Goal: Information Seeking & Learning: Learn about a topic

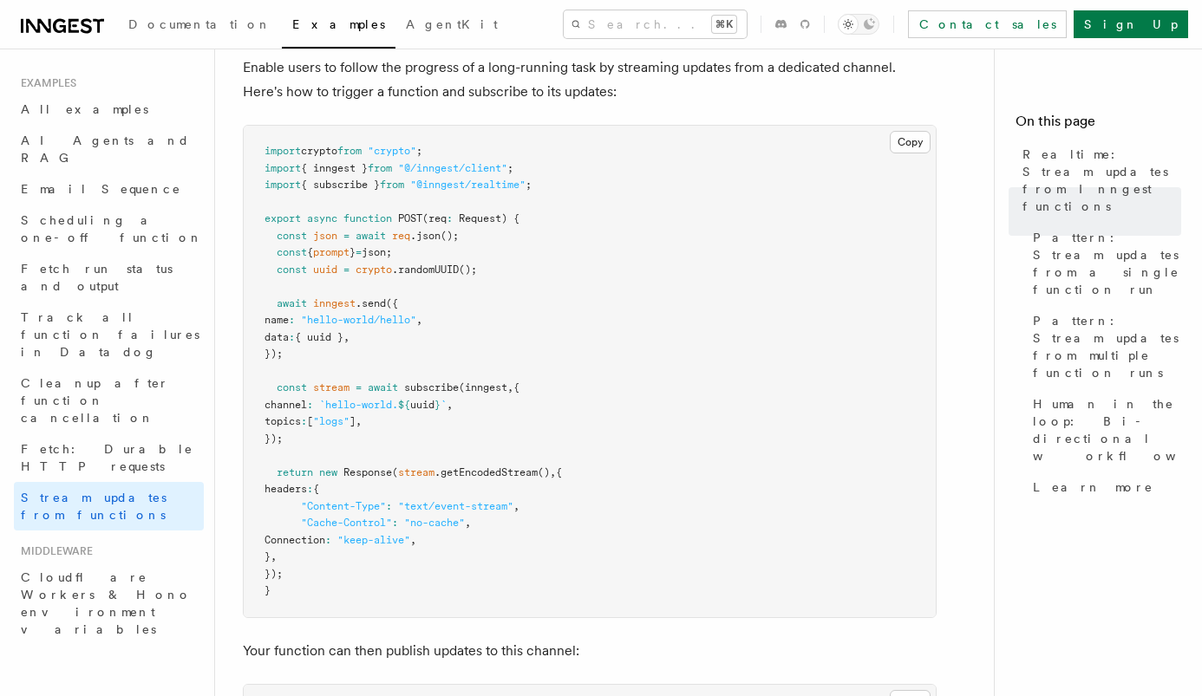
scroll to position [270, 0]
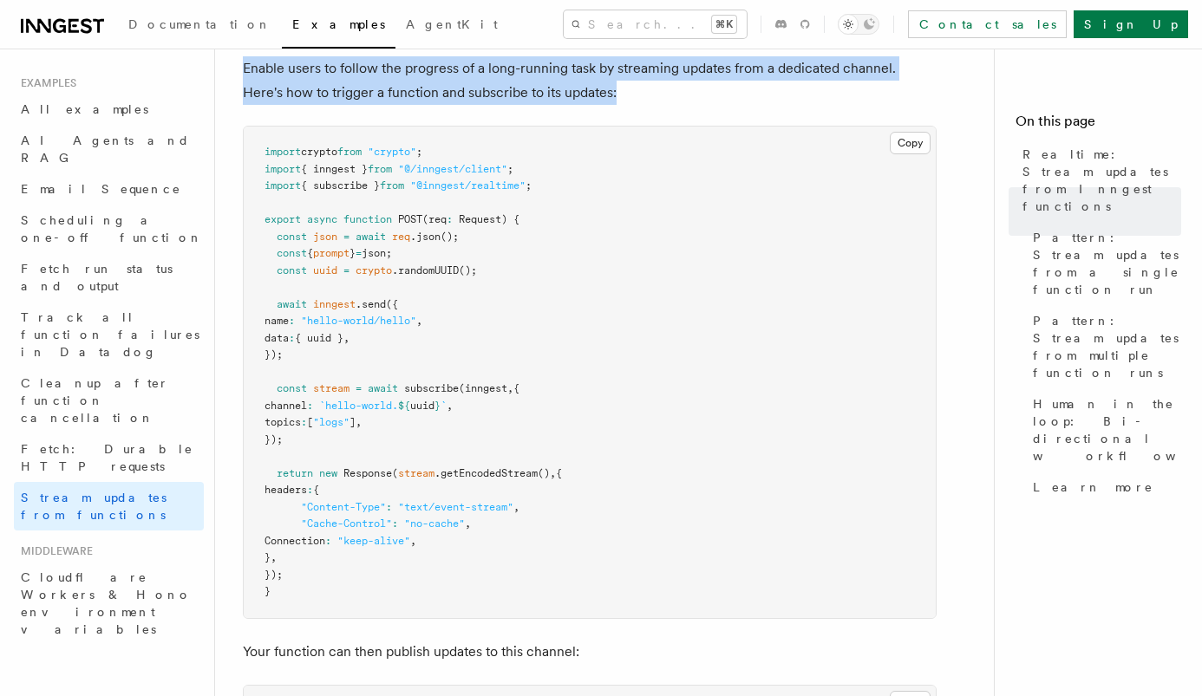
drag, startPoint x: 605, startPoint y: 100, endPoint x: 238, endPoint y: 75, distance: 367.6
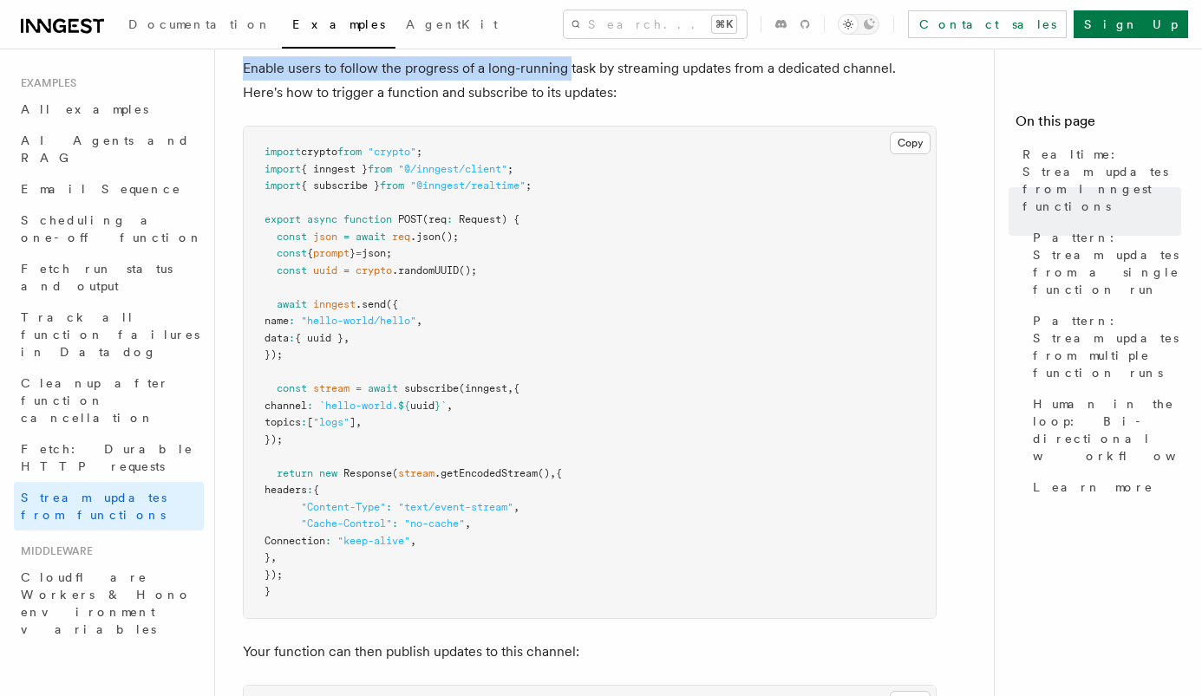
drag, startPoint x: 238, startPoint y: 75, endPoint x: 571, endPoint y: 72, distance: 333.0
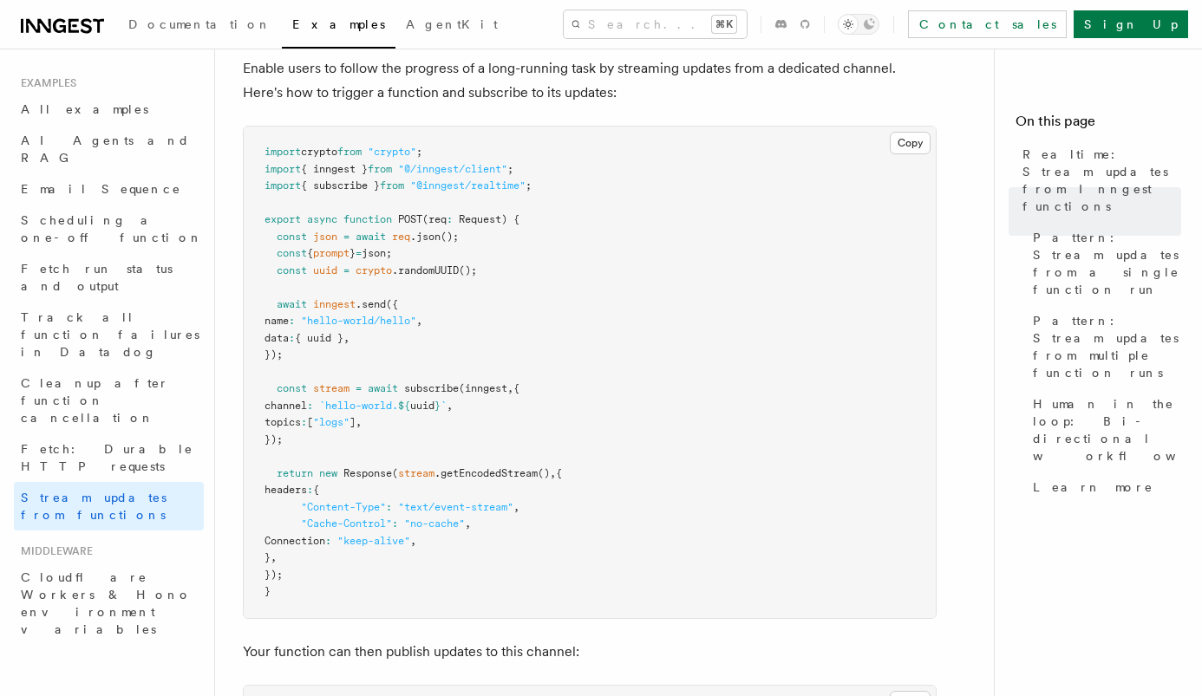
click at [591, 88] on p "Enable users to follow the progress of a long-running task by streaming updates…" at bounding box center [590, 80] width 694 height 49
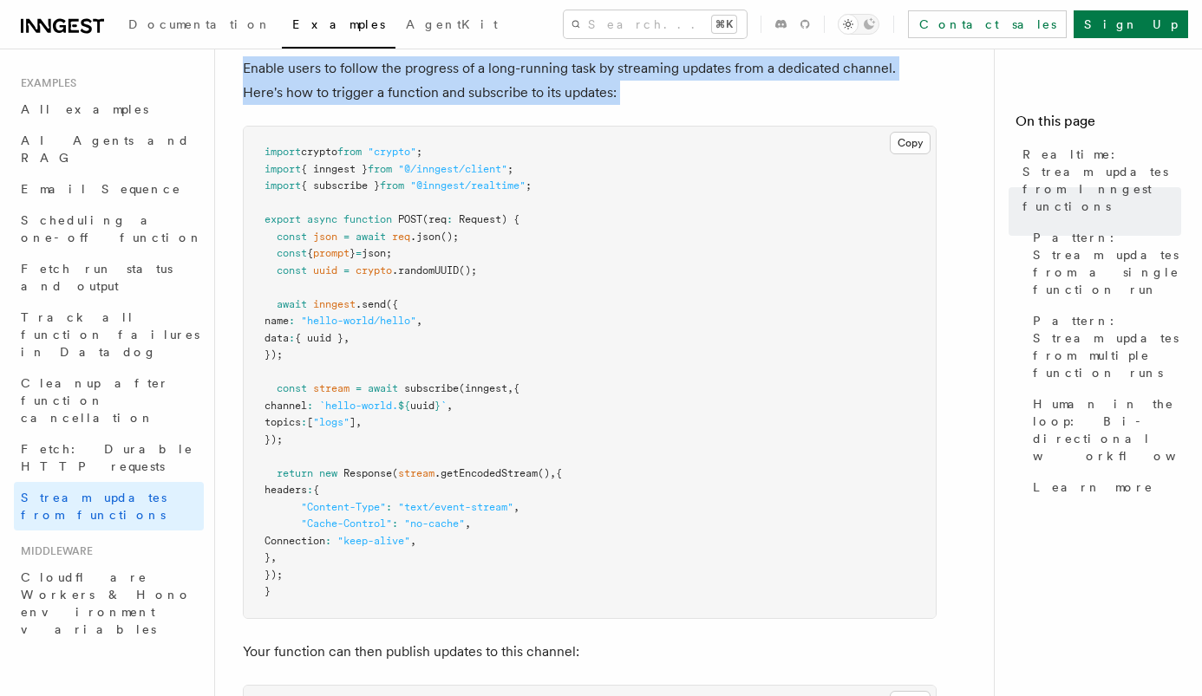
drag, startPoint x: 591, startPoint y: 89, endPoint x: 248, endPoint y: 74, distance: 342.9
click at [248, 74] on p "Enable users to follow the progress of a long-running task by streaming updates…" at bounding box center [590, 80] width 694 height 49
drag, startPoint x: 248, startPoint y: 74, endPoint x: 595, endPoint y: 97, distance: 347.6
click at [595, 97] on p "Enable users to follow the progress of a long-running task by streaming updates…" at bounding box center [590, 80] width 694 height 49
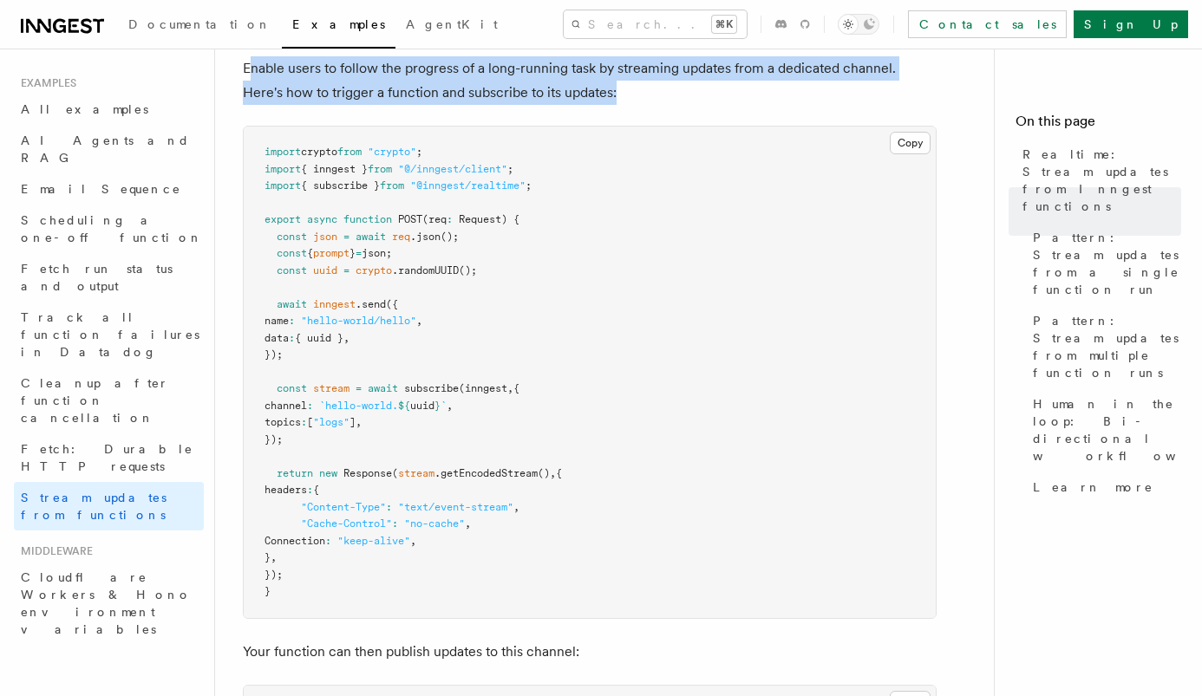
click at [595, 97] on p "Enable users to follow the progress of a long-running task by streaming updates…" at bounding box center [590, 80] width 694 height 49
drag, startPoint x: 620, startPoint y: 95, endPoint x: 241, endPoint y: 73, distance: 379.6
drag, startPoint x: 243, startPoint y: 71, endPoint x: 599, endPoint y: 107, distance: 358.2
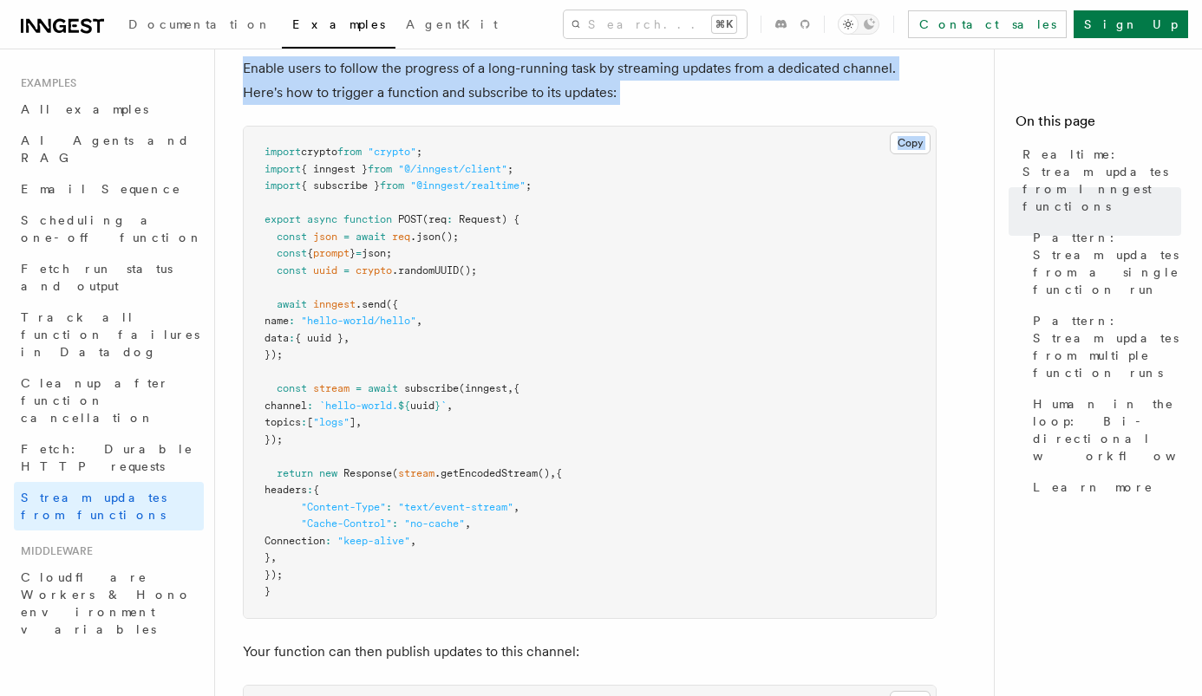
click at [599, 104] on p "Enable users to follow the progress of a long-running task by streaming updates…" at bounding box center [590, 80] width 694 height 49
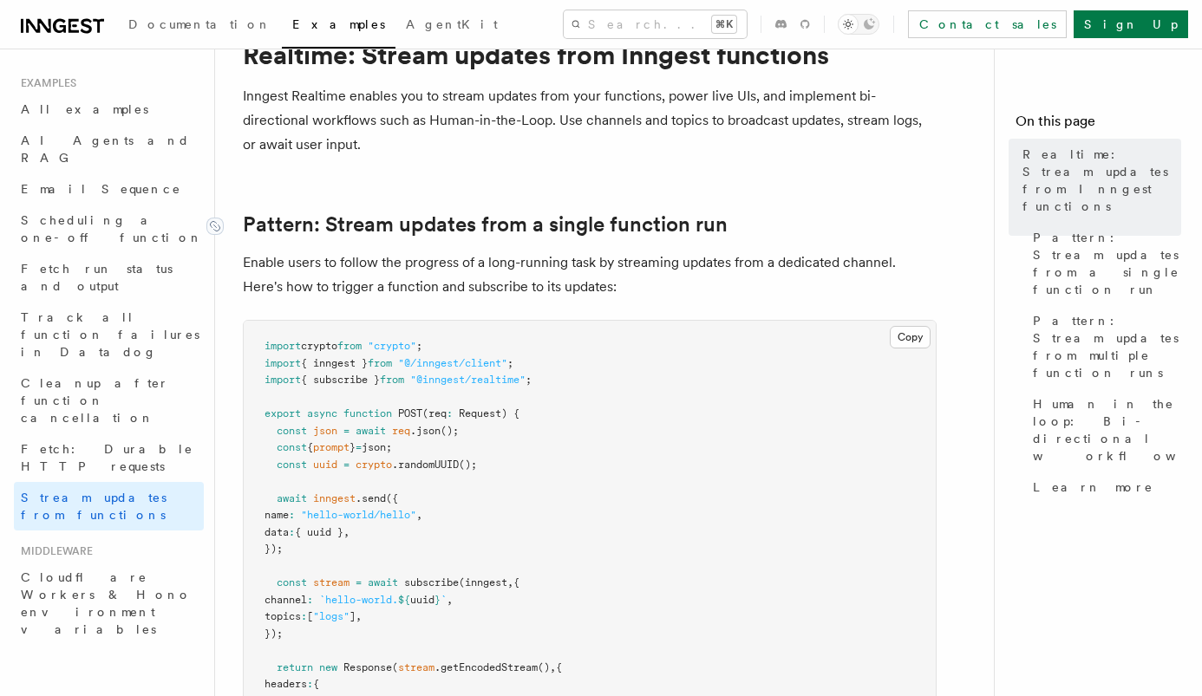
scroll to position [0, 0]
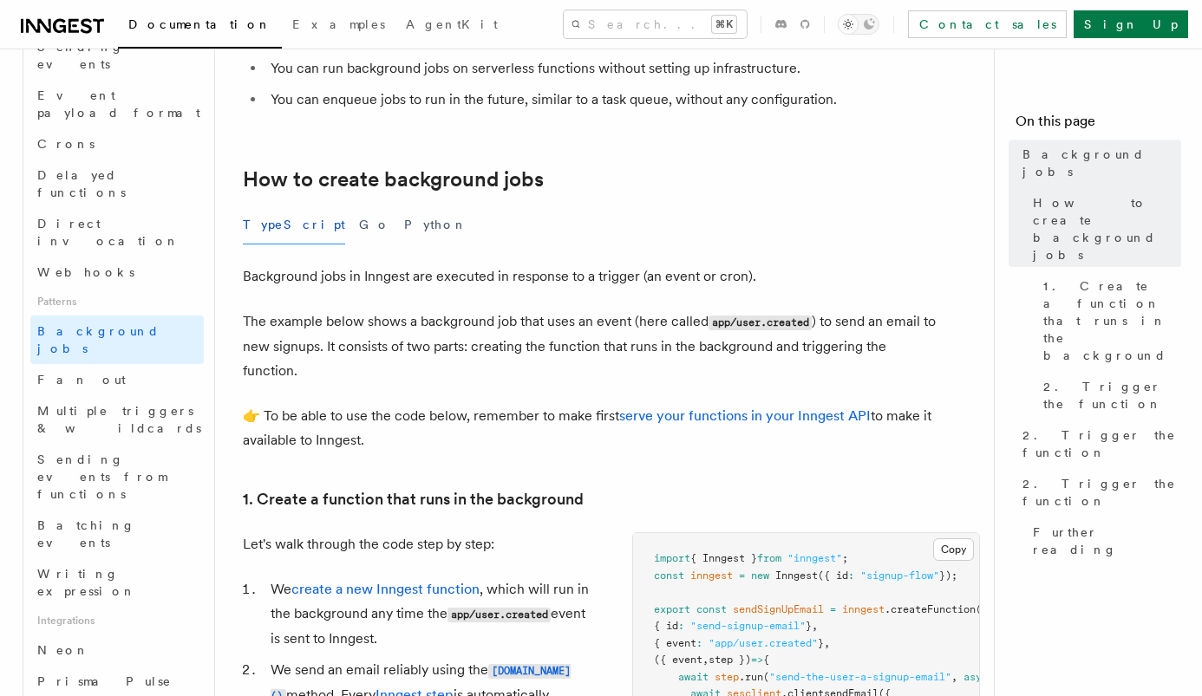
scroll to position [222, 0]
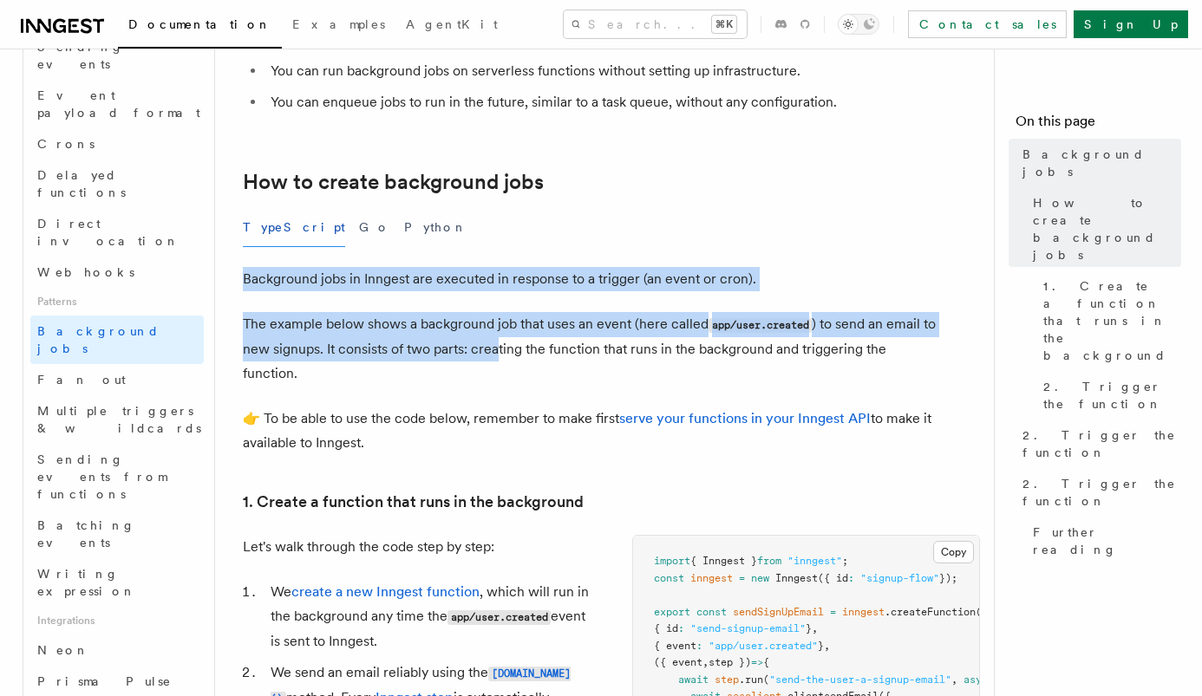
drag, startPoint x: 472, startPoint y: 249, endPoint x: 516, endPoint y: 359, distance: 118.7
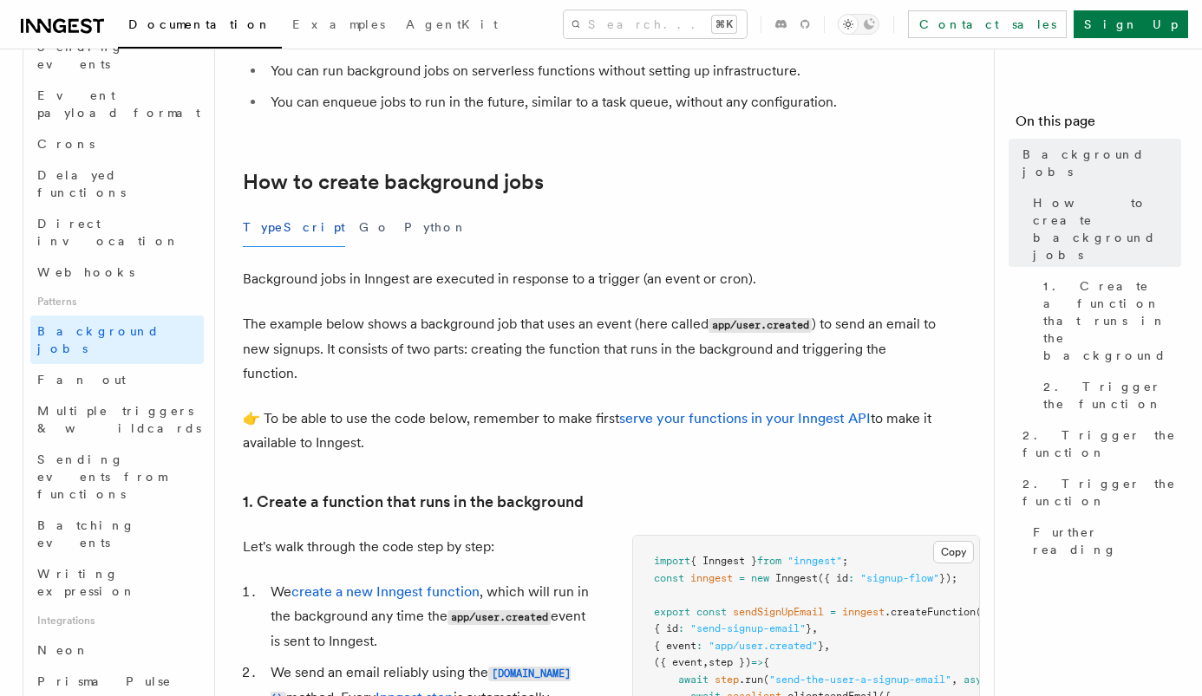
click at [518, 370] on p "The example below shows a background job that uses an event (here called app/us…" at bounding box center [590, 349] width 694 height 74
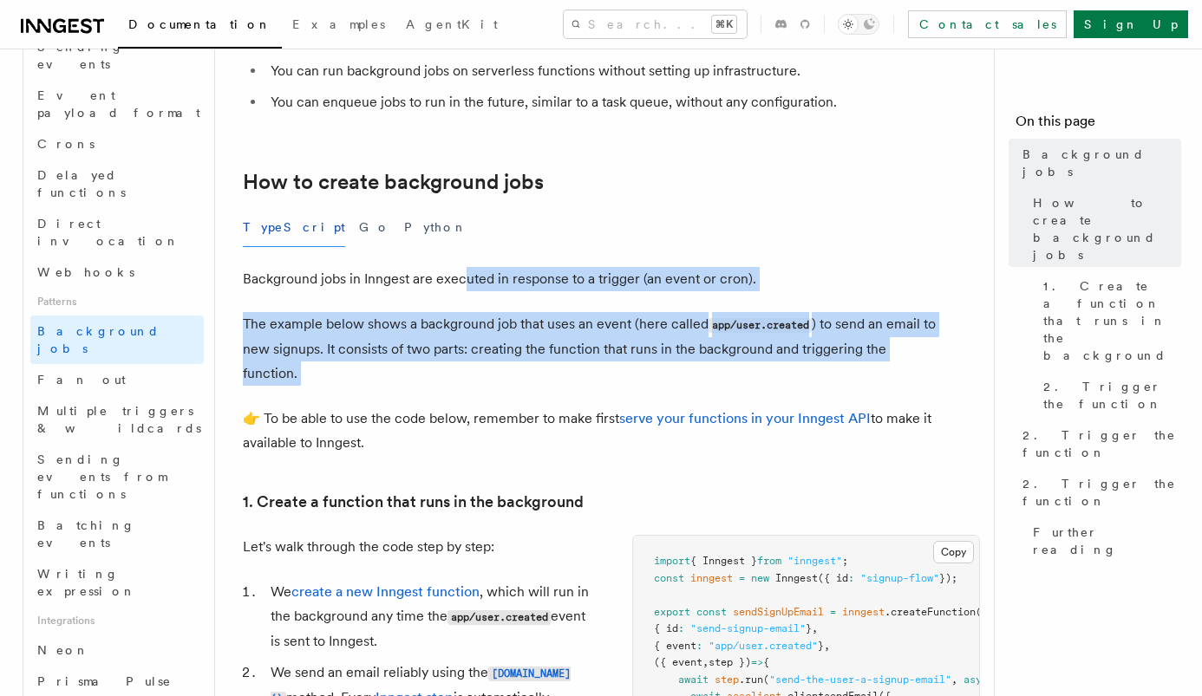
drag, startPoint x: 519, startPoint y: 387, endPoint x: 466, endPoint y: 266, distance: 131.6
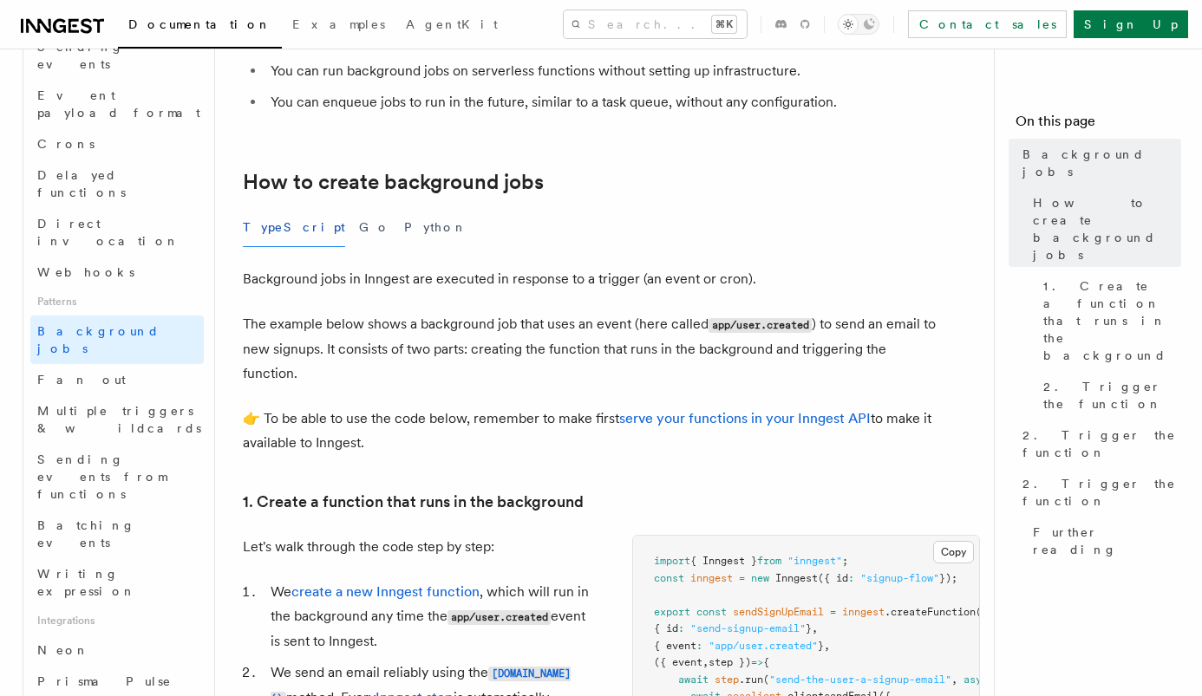
click at [466, 267] on p "Background jobs in Inngest are executed in response to a trigger (an event or c…" at bounding box center [590, 279] width 694 height 24
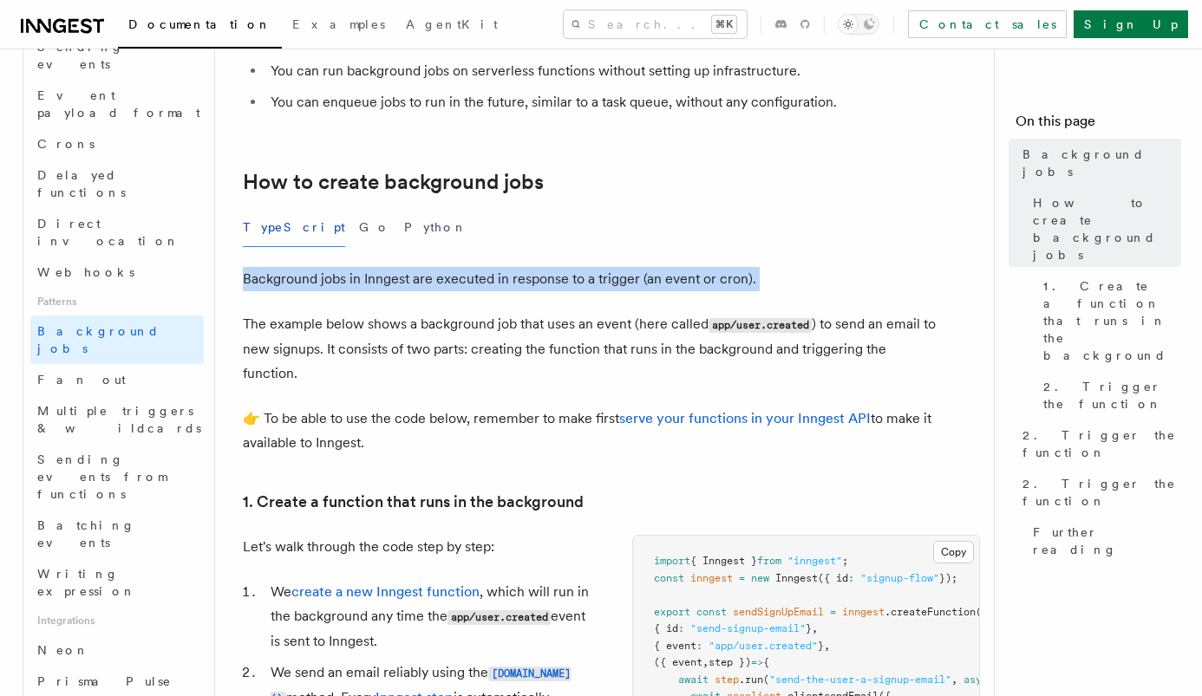
drag, startPoint x: 466, startPoint y: 264, endPoint x: 472, endPoint y: 298, distance: 35.2
drag, startPoint x: 467, startPoint y: 265, endPoint x: 471, endPoint y: 297, distance: 32.4
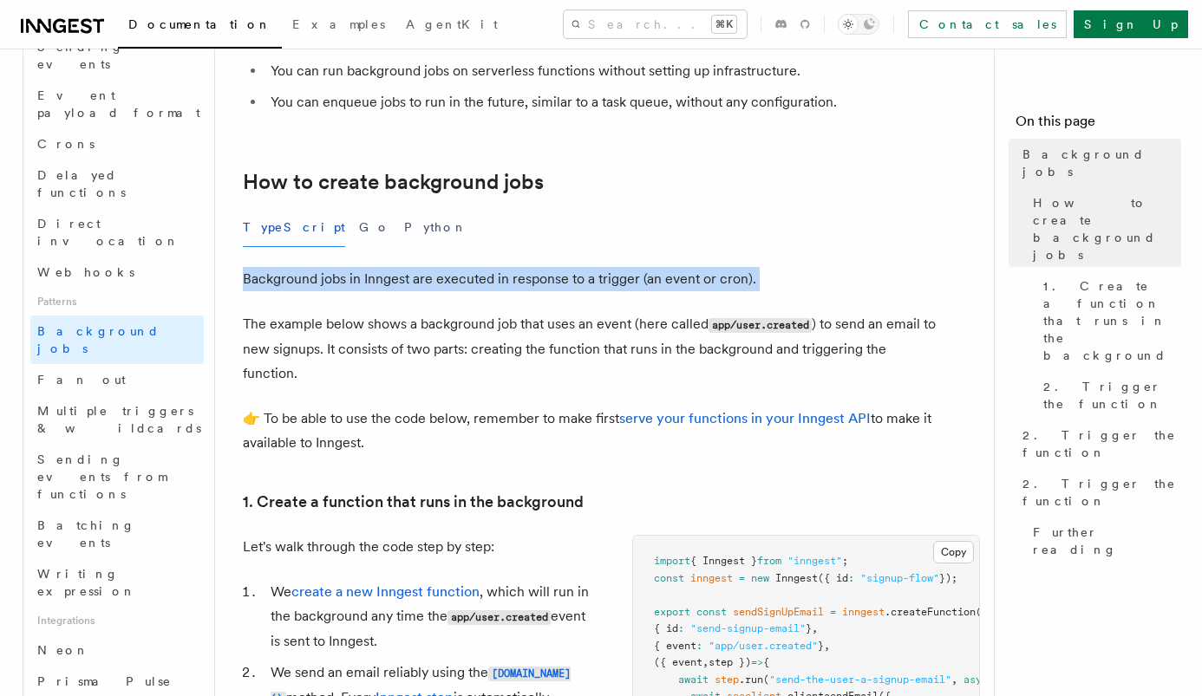
drag, startPoint x: 444, startPoint y: 258, endPoint x: 452, endPoint y: 297, distance: 39.8
drag, startPoint x: 452, startPoint y: 297, endPoint x: 452, endPoint y: 268, distance: 29.5
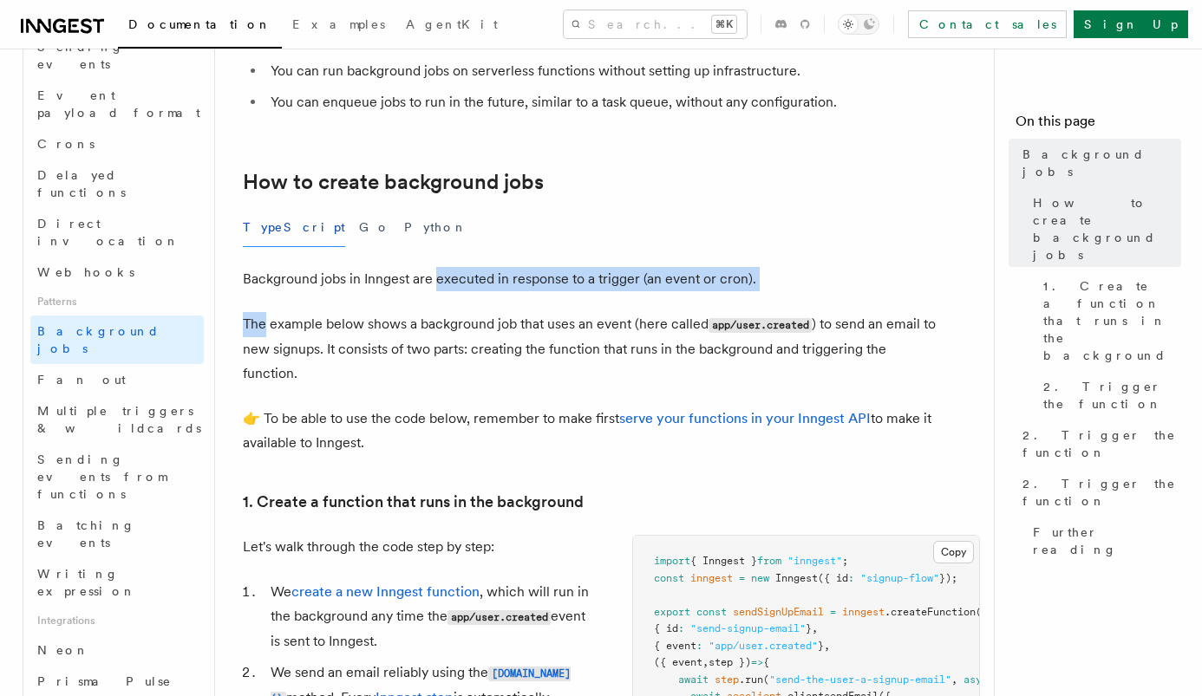
click at [452, 268] on p "Background jobs in Inngest are executed in response to a trigger (an event or c…" at bounding box center [590, 279] width 694 height 24
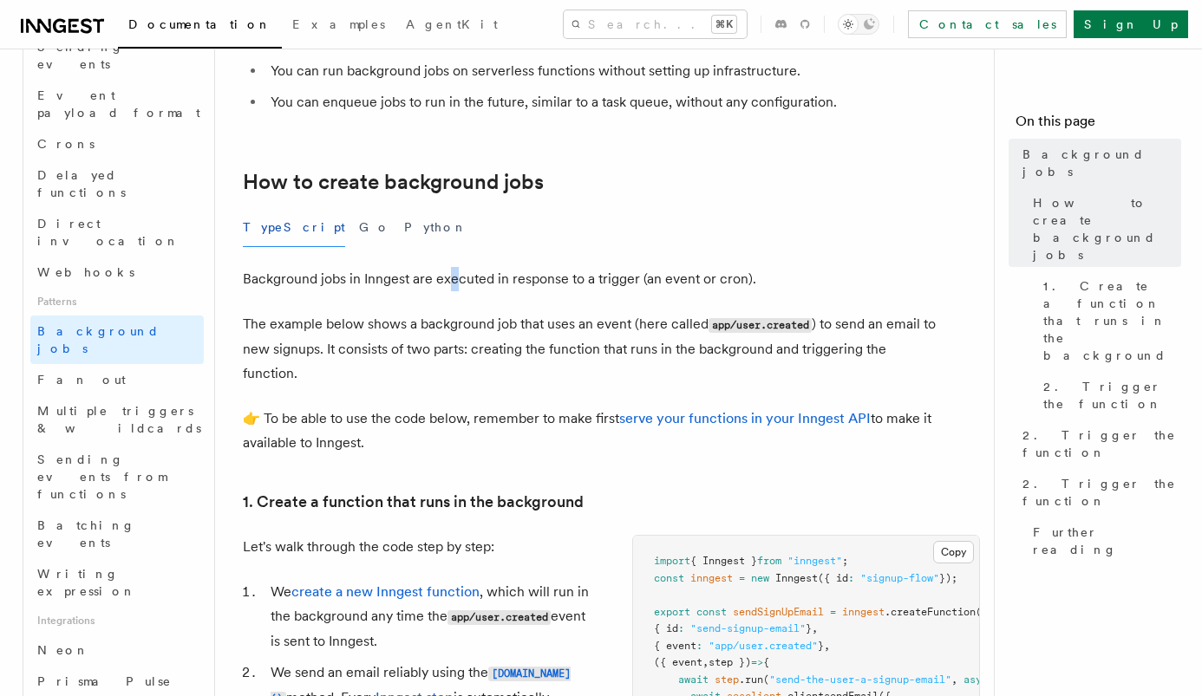
drag, startPoint x: 452, startPoint y: 268, endPoint x: 454, endPoint y: 285, distance: 17.5
click at [454, 289] on p "Background jobs in Inngest are executed in response to a trigger (an event or c…" at bounding box center [590, 279] width 694 height 24
click at [454, 285] on p "Background jobs in Inngest are executed in response to a trigger (an event or c…" at bounding box center [590, 279] width 694 height 24
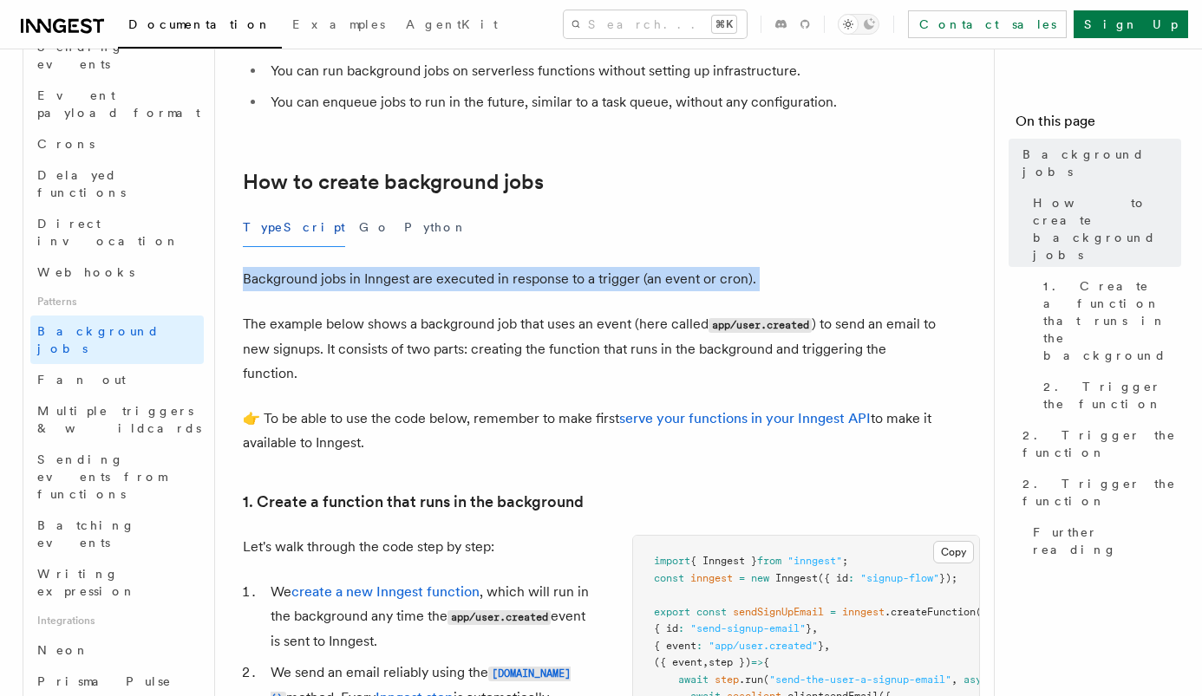
click at [454, 285] on p "Background jobs in Inngest are executed in response to a trigger (an event or c…" at bounding box center [590, 279] width 694 height 24
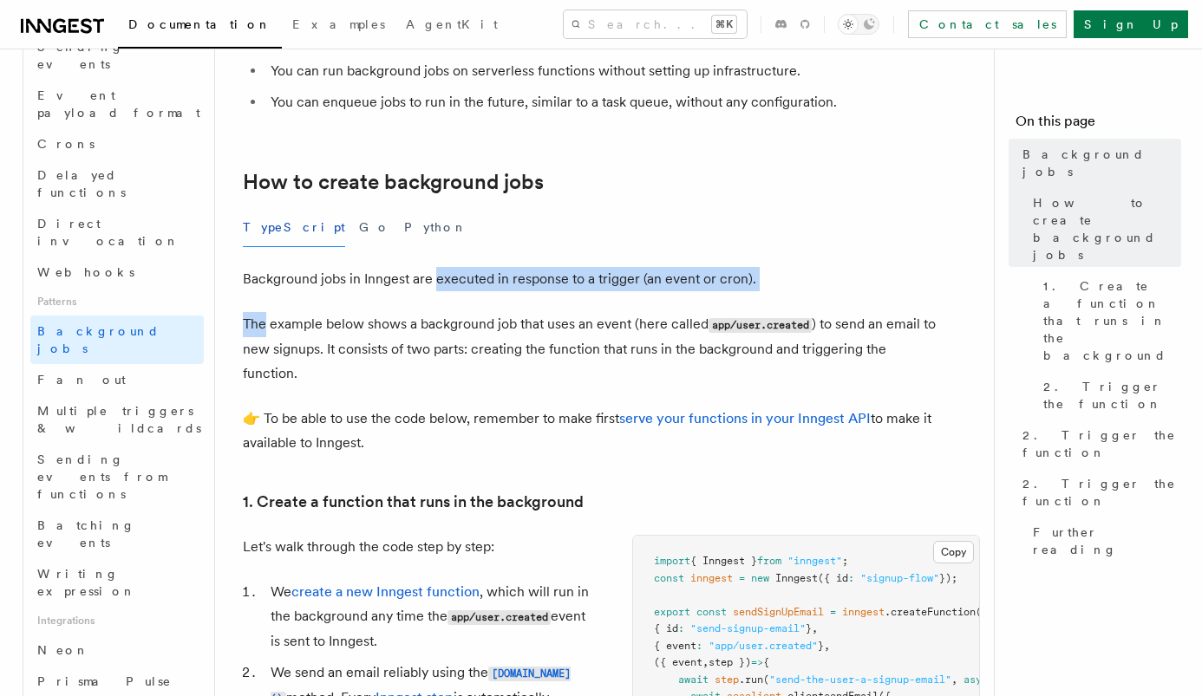
drag, startPoint x: 456, startPoint y: 295, endPoint x: 454, endPoint y: 273, distance: 21.8
click at [454, 273] on p "Background jobs in Inngest are executed in response to a trigger (an event or c…" at bounding box center [590, 279] width 694 height 24
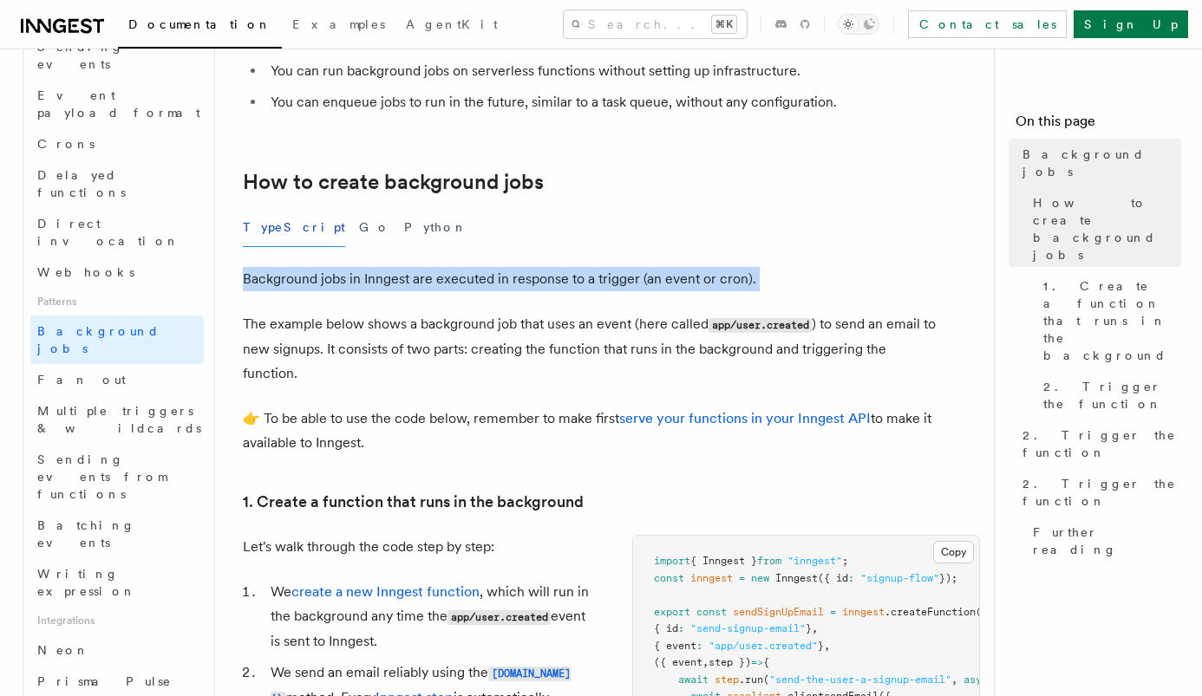
click at [454, 273] on p "Background jobs in Inngest are executed in response to a trigger (an event or c…" at bounding box center [590, 279] width 694 height 24
drag, startPoint x: 447, startPoint y: 251, endPoint x: 457, endPoint y: 293, distance: 42.9
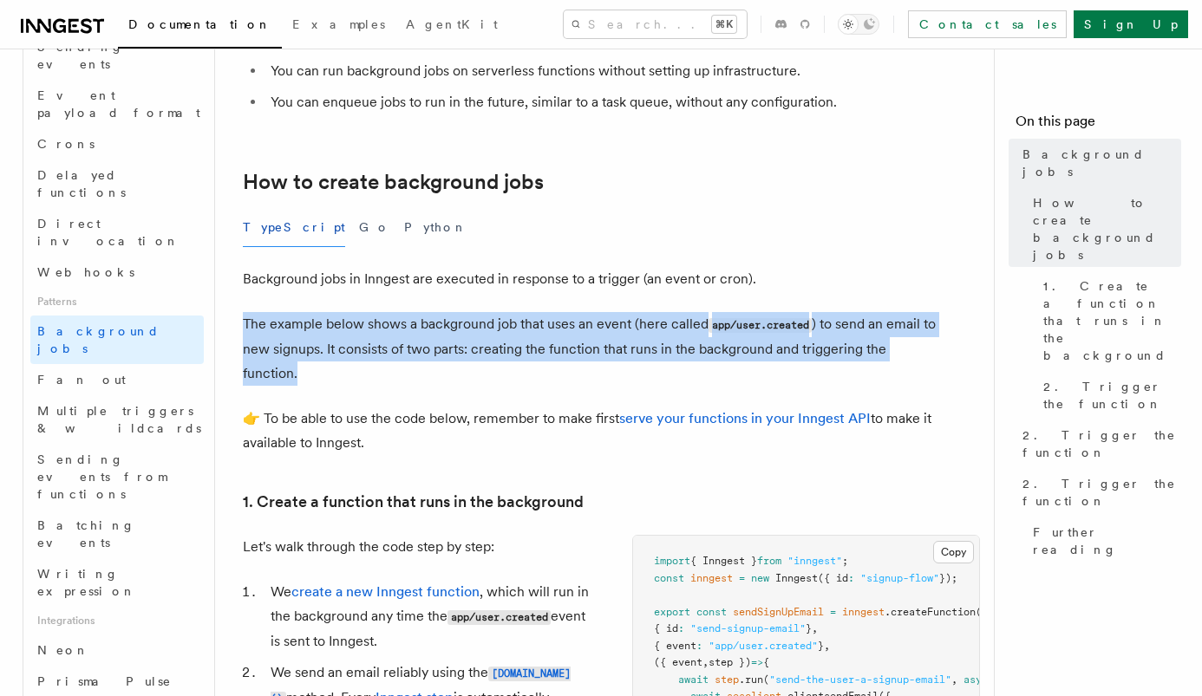
drag, startPoint x: 463, startPoint y: 310, endPoint x: 471, endPoint y: 378, distance: 68.1
click at [471, 378] on p "The example below shows a background job that uses an event (here called app/us…" at bounding box center [590, 349] width 694 height 74
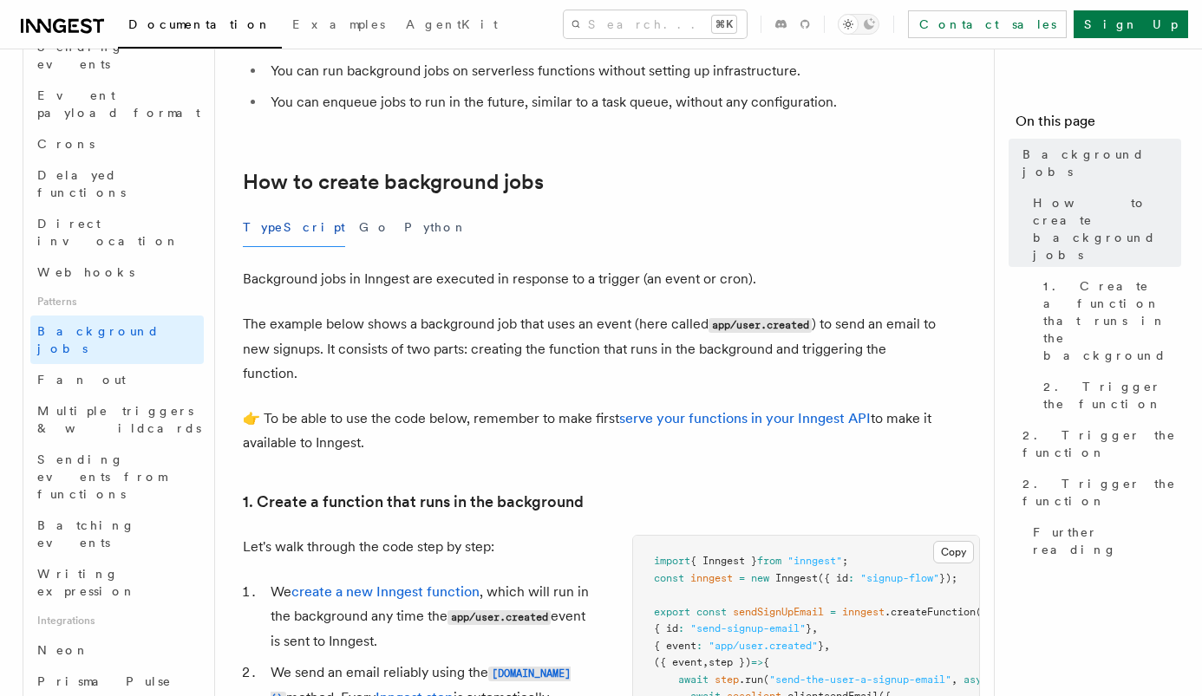
scroll to position [253, 0]
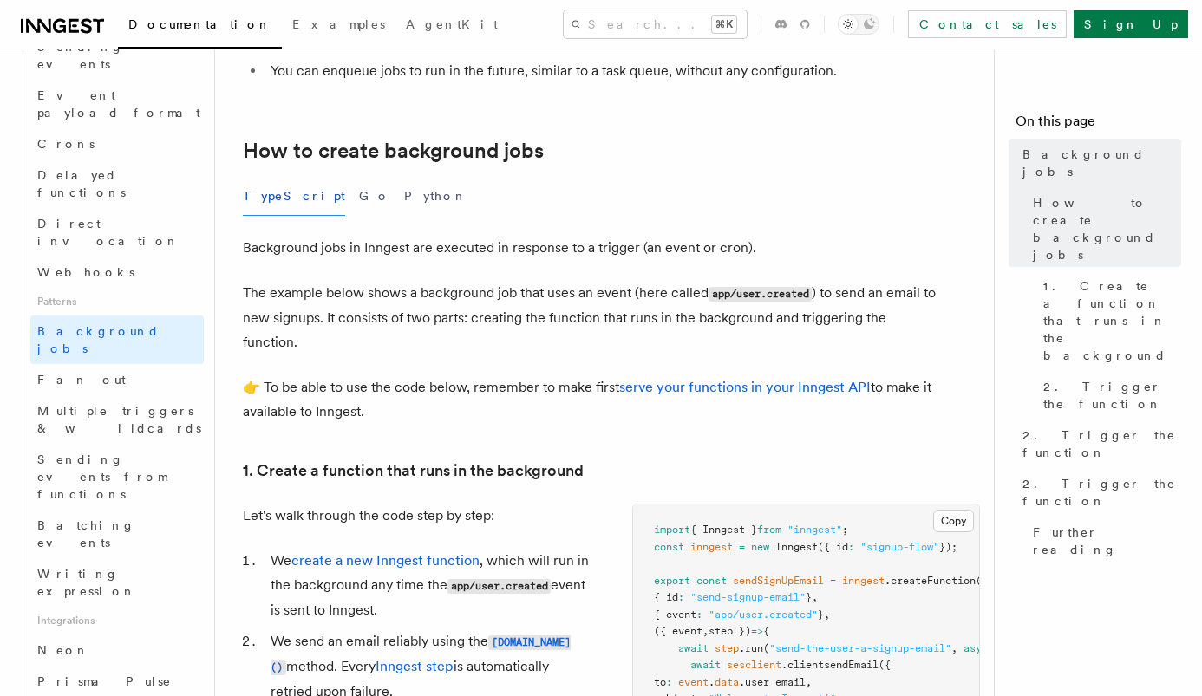
drag, startPoint x: 469, startPoint y: 374, endPoint x: 470, endPoint y: 409, distance: 35.6
click at [470, 409] on p "👉 To be able to use the code below, remember to make first serve your functions…" at bounding box center [590, 399] width 694 height 49
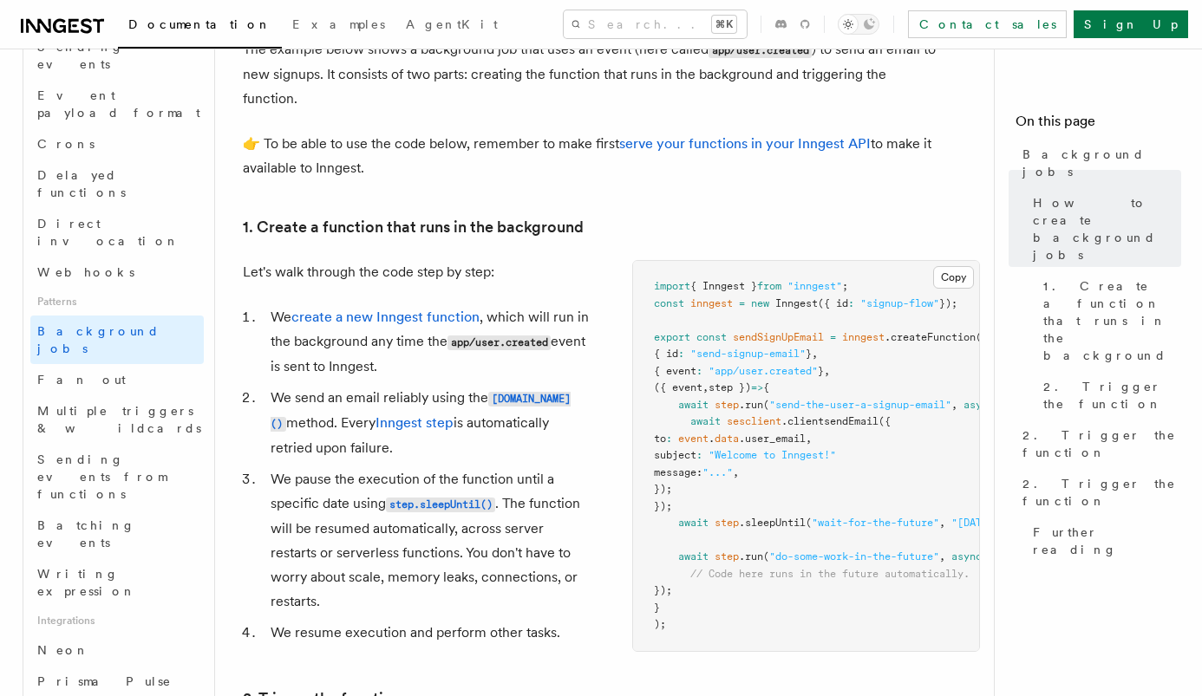
scroll to position [538, 0]
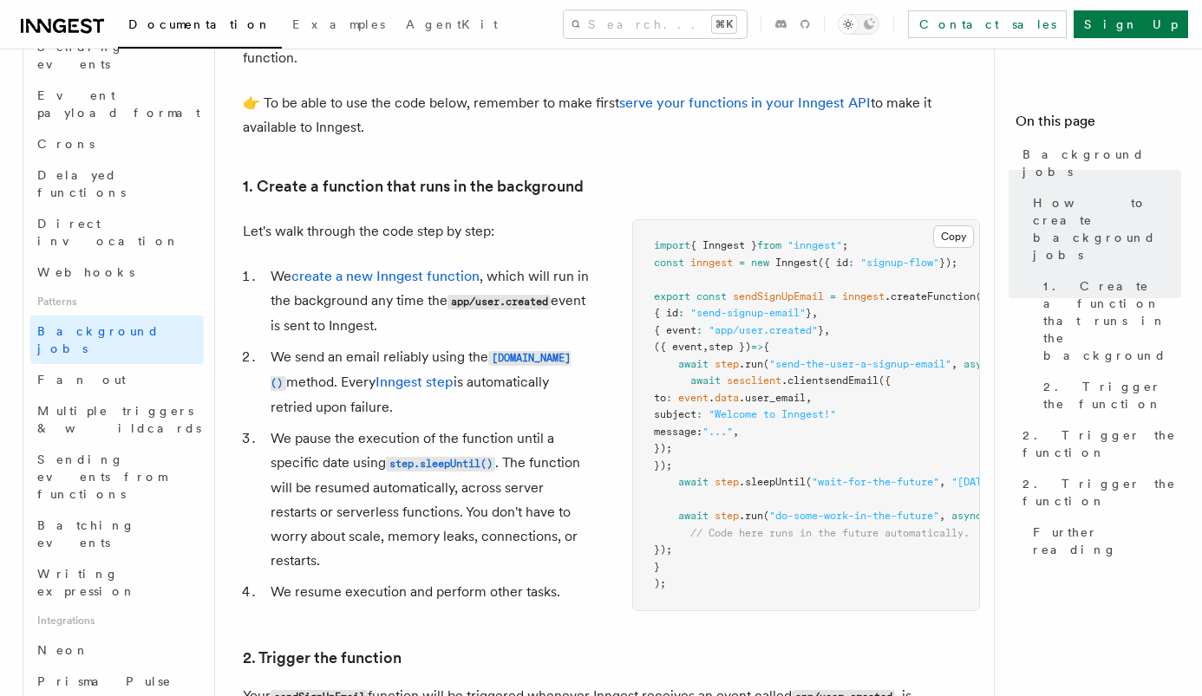
drag, startPoint x: 446, startPoint y: 259, endPoint x: 460, endPoint y: 324, distance: 66.7
click at [460, 324] on div "Let's walk through the code step by step: We create a new Inngest function , wh…" at bounding box center [417, 415] width 348 height 392
click at [460, 324] on li "We create a new Inngest function , which will run in the background any time th…" at bounding box center [427, 301] width 325 height 74
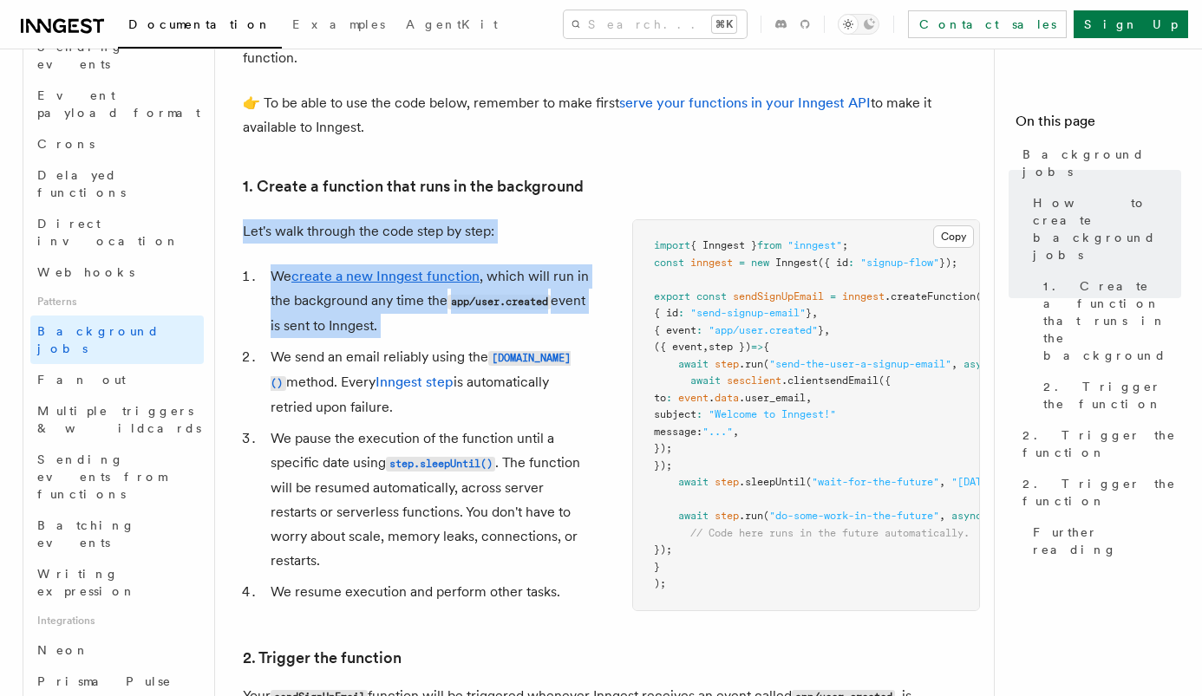
drag, startPoint x: 460, startPoint y: 324, endPoint x: 421, endPoint y: 203, distance: 127.5
click at [423, 203] on article "Features Events & Triggers Background jobs This guide will walk you through cre…" at bounding box center [611, 681] width 737 height 2285
click at [421, 203] on article "Features Events & Triggers Background jobs This guide will walk you through cre…" at bounding box center [611, 681] width 737 height 2285
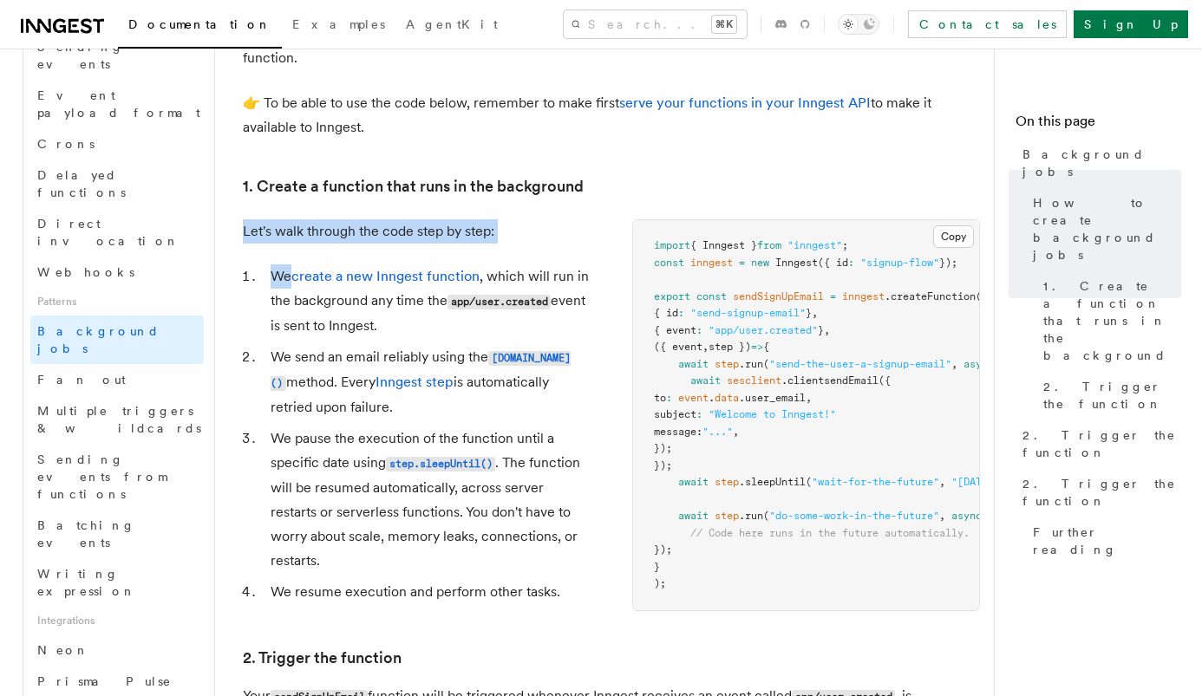
drag, startPoint x: 421, startPoint y: 203, endPoint x: 445, endPoint y: 247, distance: 50.0
click at [445, 247] on article "Features Events & Triggers Background jobs This guide will walk you through cre…" at bounding box center [611, 681] width 737 height 2285
click at [445, 247] on div "Let's walk through the code step by step: We create a new Inngest function , wh…" at bounding box center [417, 415] width 348 height 392
drag, startPoint x: 455, startPoint y: 241, endPoint x: 439, endPoint y: 216, distance: 30.1
click at [439, 216] on article "Features Events & Triggers Background jobs This guide will walk you through cre…" at bounding box center [611, 681] width 737 height 2285
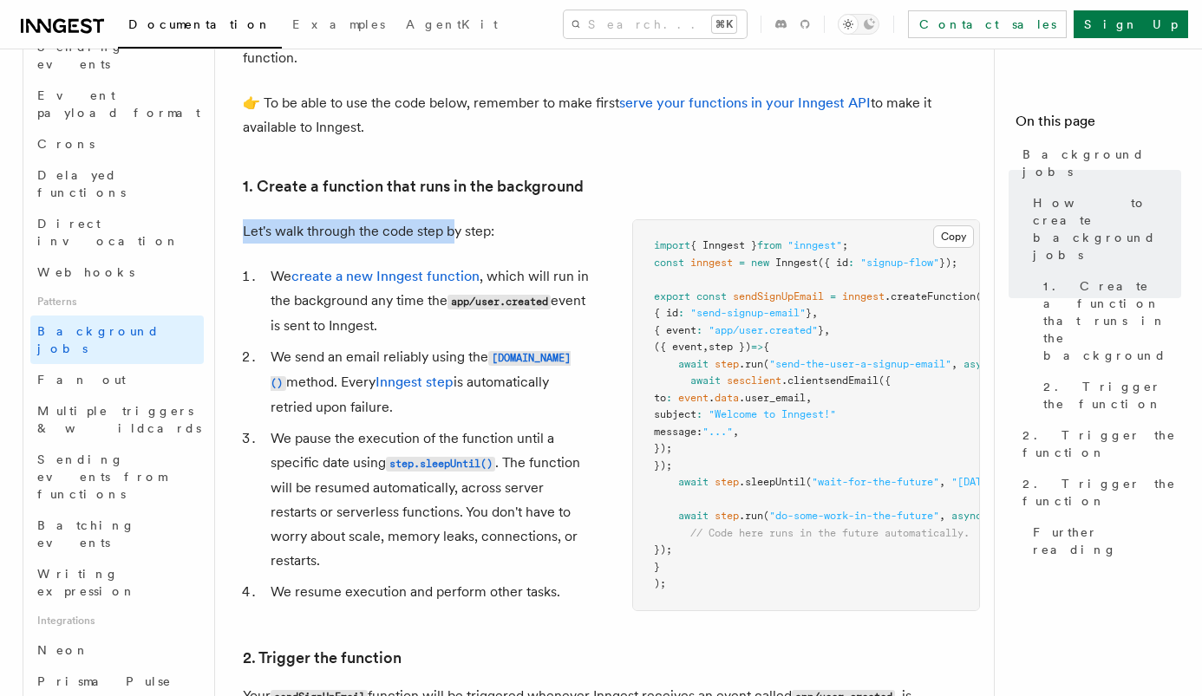
click at [439, 216] on article "Features Events & Triggers Background jobs This guide will walk you through cre…" at bounding box center [611, 681] width 737 height 2285
drag, startPoint x: 436, startPoint y: 211, endPoint x: 499, endPoint y: 242, distance: 69.8
click at [499, 242] on article "Features Events & Triggers Background jobs This guide will walk you through cre…" at bounding box center [611, 681] width 737 height 2285
click at [499, 242] on p "Let's walk through the code step by step:" at bounding box center [417, 231] width 348 height 24
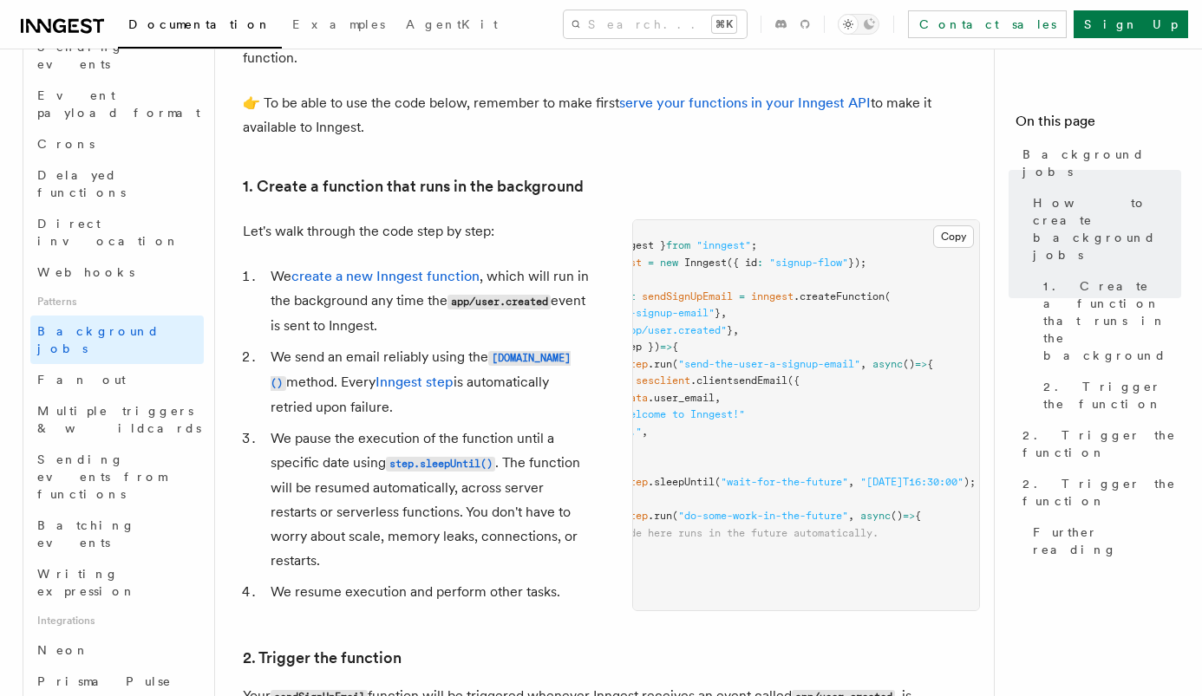
scroll to position [0, 0]
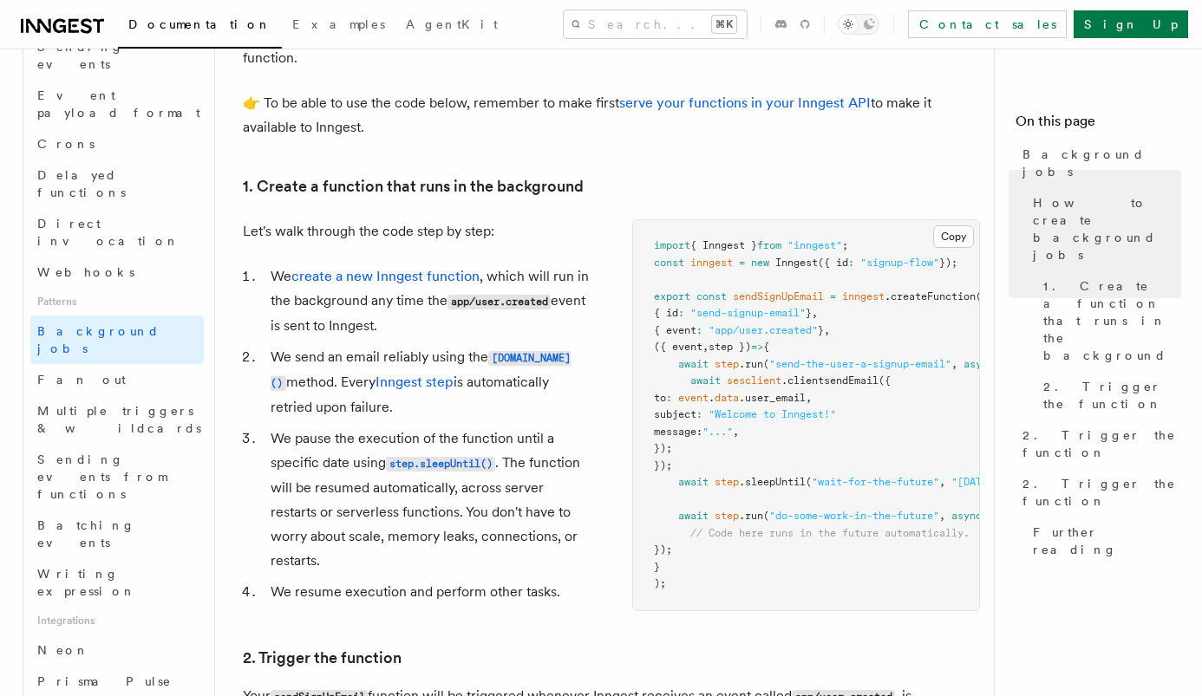
drag, startPoint x: 574, startPoint y: 256, endPoint x: 579, endPoint y: 317, distance: 61.8
click at [579, 317] on div "Let's walk through the code step by step: We create a new Inngest function , wh…" at bounding box center [417, 415] width 348 height 392
click at [579, 317] on li "We create a new Inngest function , which will run in the background any time th…" at bounding box center [427, 301] width 325 height 74
drag, startPoint x: 580, startPoint y: 323, endPoint x: 580, endPoint y: 272, distance: 50.3
click at [580, 272] on li "We create a new Inngest function , which will run in the background any time th…" at bounding box center [427, 301] width 325 height 74
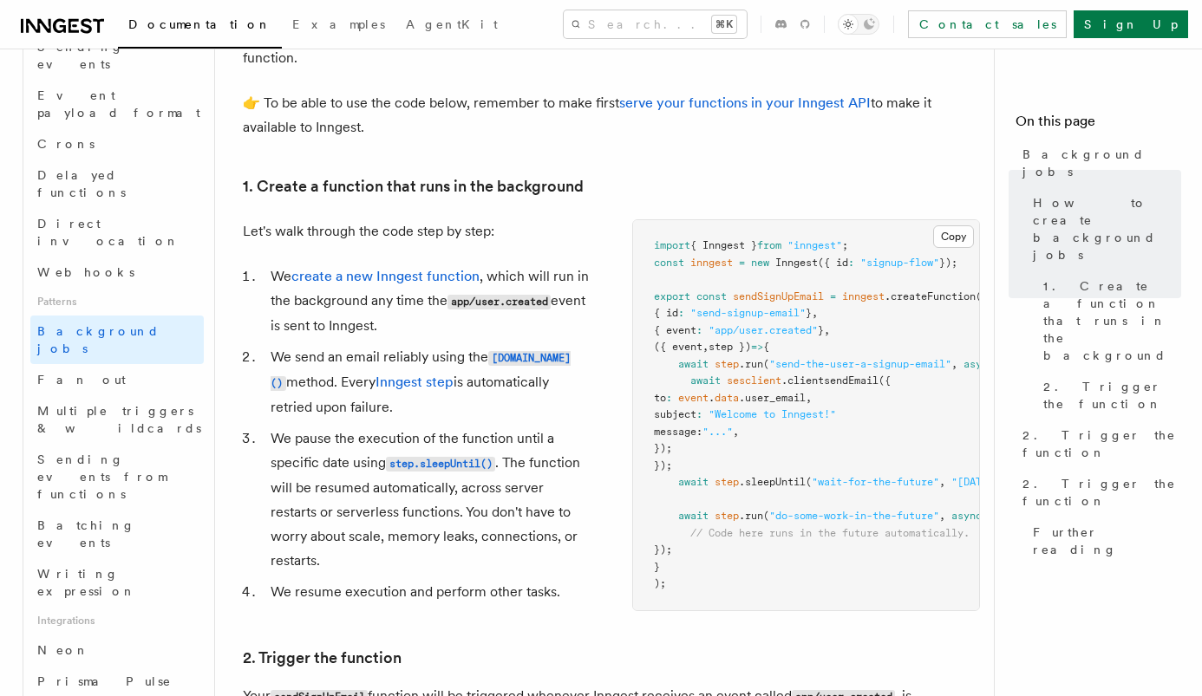
click at [580, 272] on li "We create a new Inngest function , which will run in the background any time th…" at bounding box center [427, 301] width 325 height 74
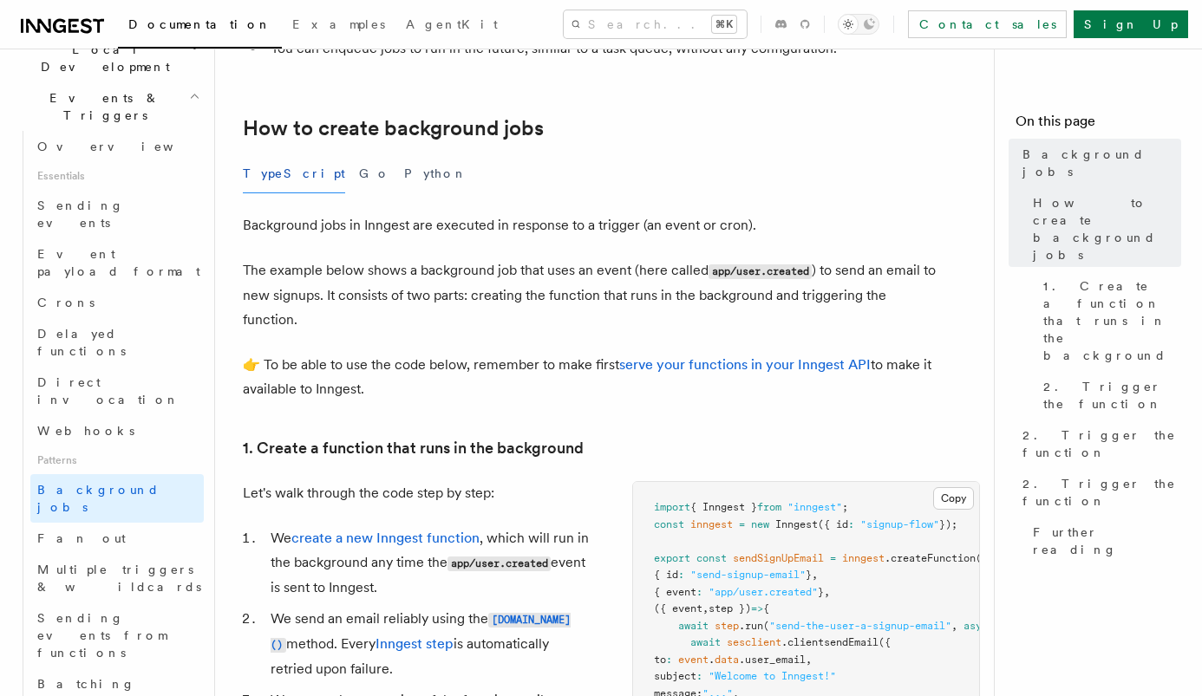
scroll to position [312, 0]
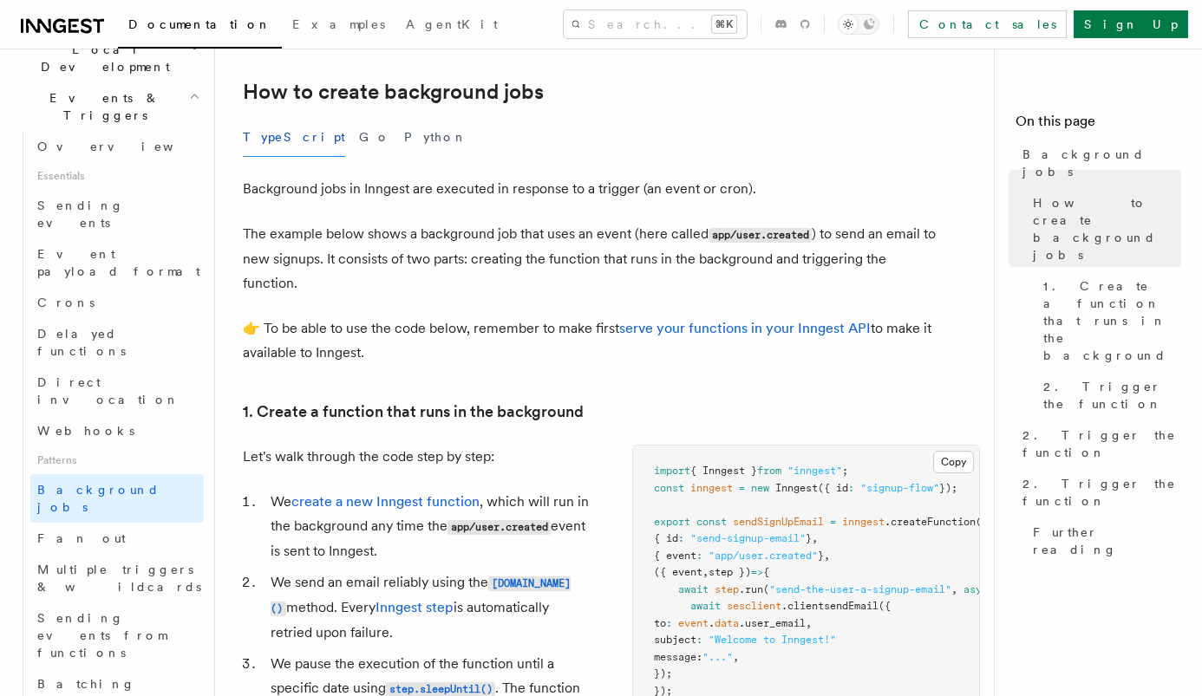
drag, startPoint x: 491, startPoint y: 349, endPoint x: 491, endPoint y: 297, distance: 52.0
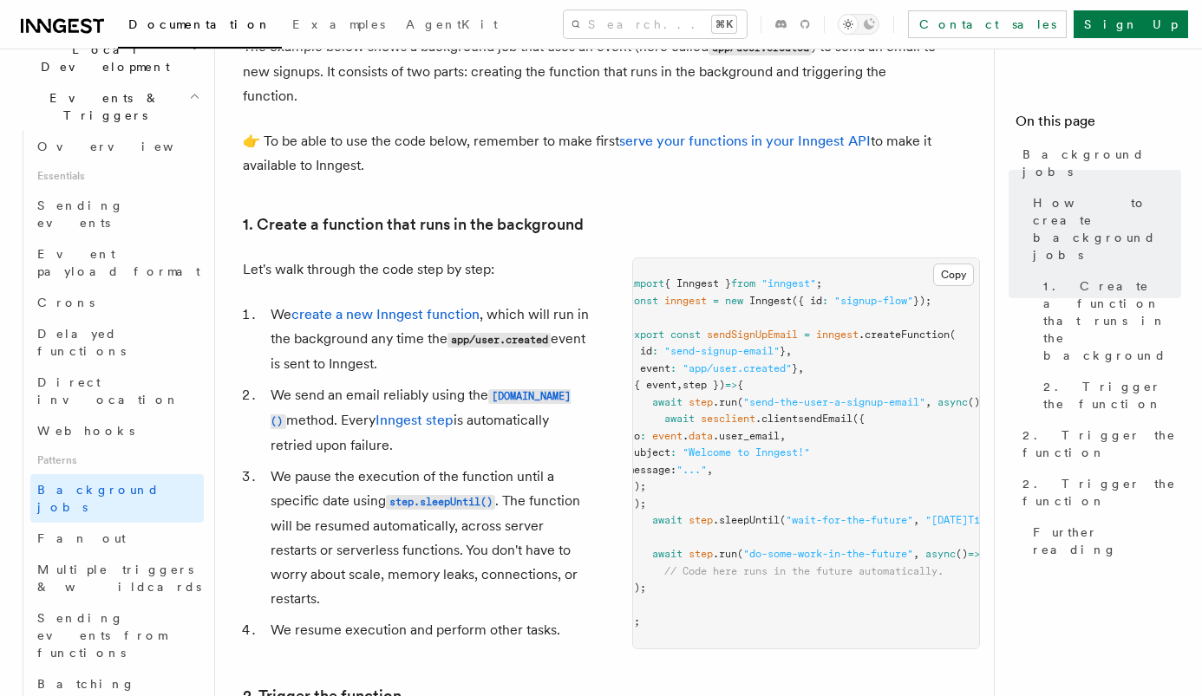
scroll to position [0, 0]
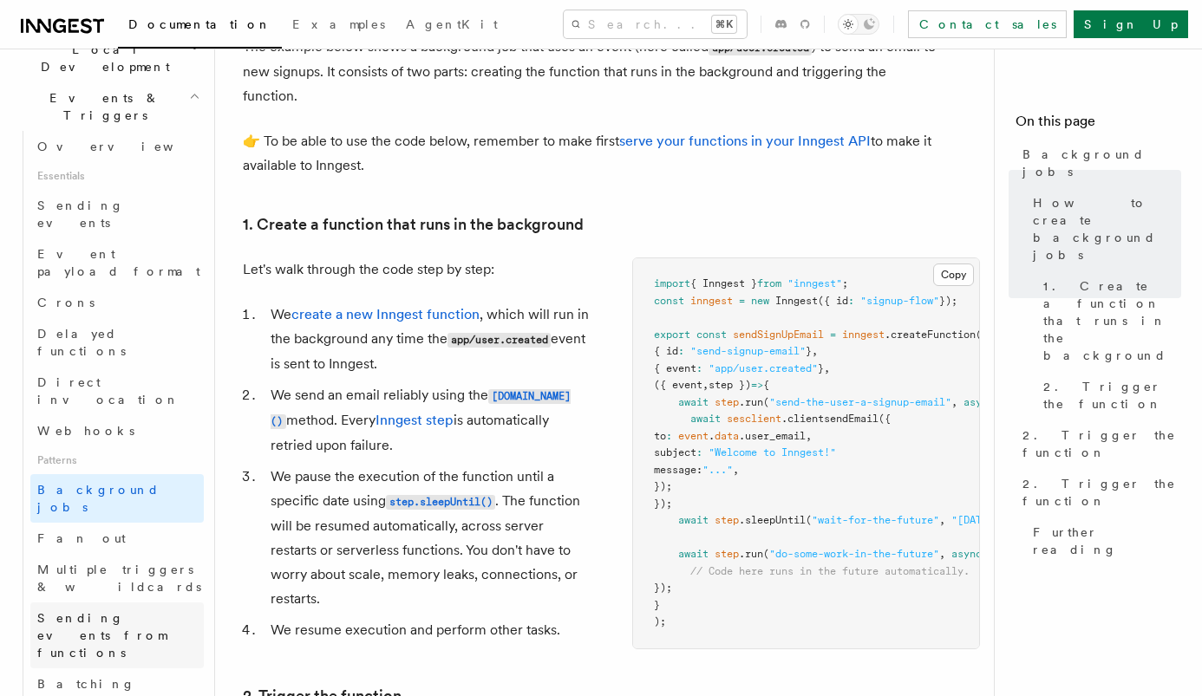
click at [102, 611] on span "Sending events from functions" at bounding box center [101, 635] width 129 height 49
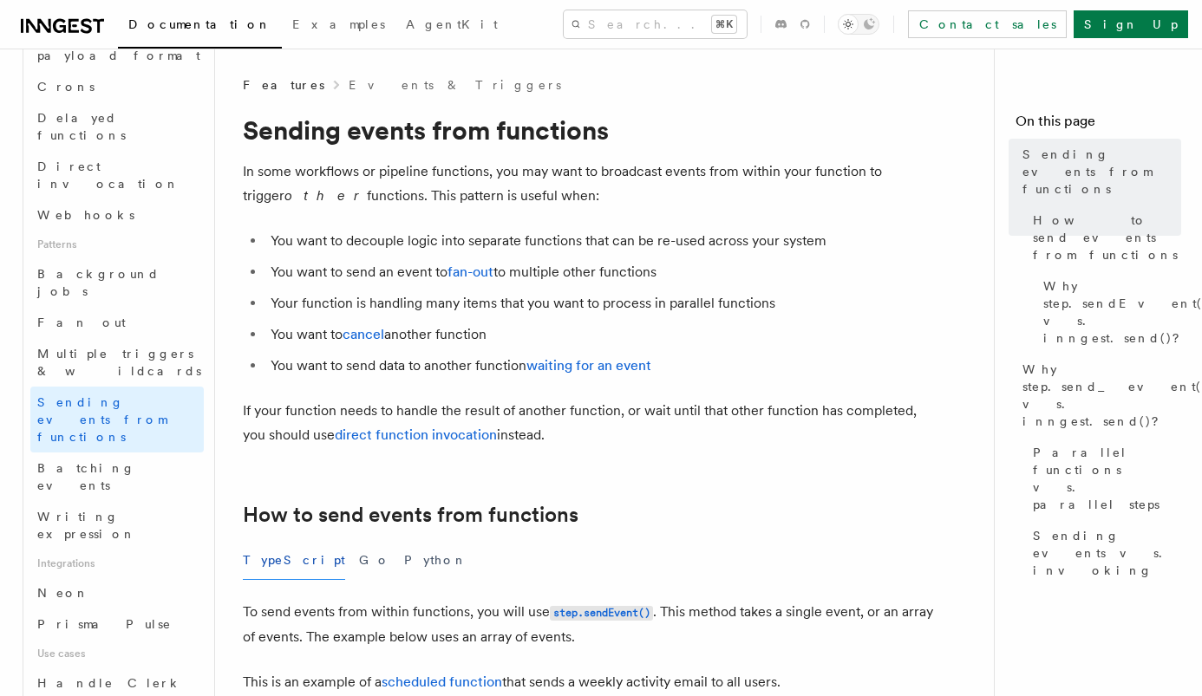
scroll to position [642, 0]
click at [69, 576] on link "Neon" at bounding box center [116, 591] width 173 height 31
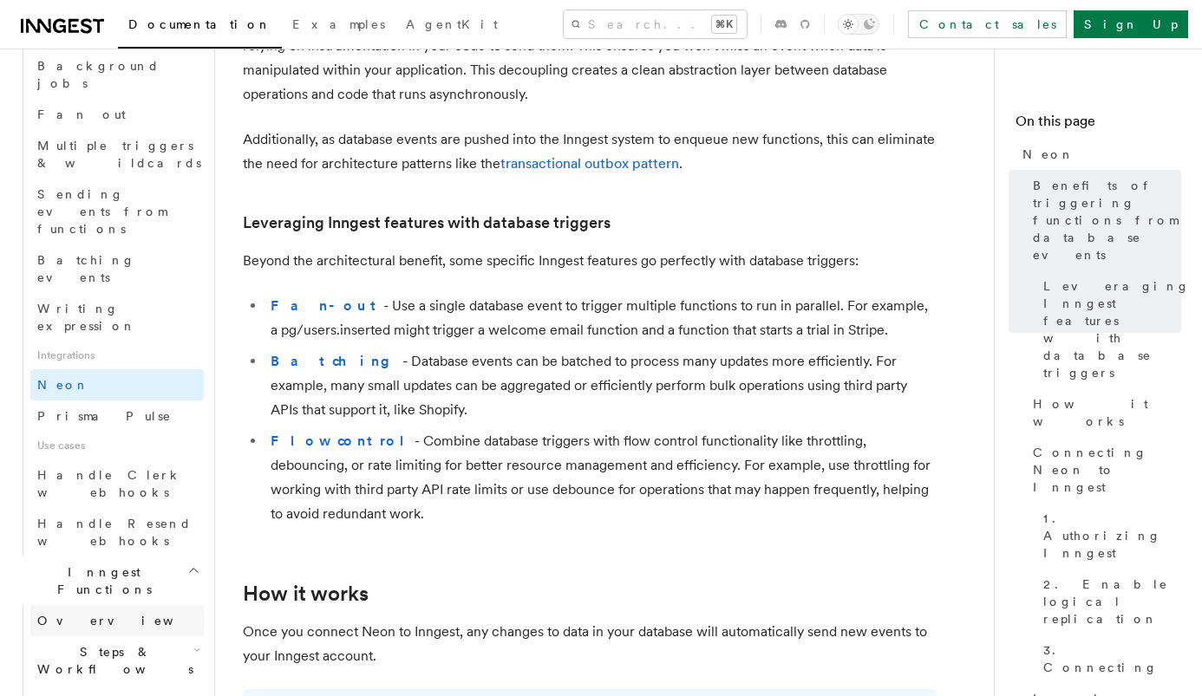
scroll to position [852, 0]
click at [193, 694] on icon "button" at bounding box center [196, 695] width 6 height 3
click at [193, 689] on icon "button" at bounding box center [196, 696] width 10 height 14
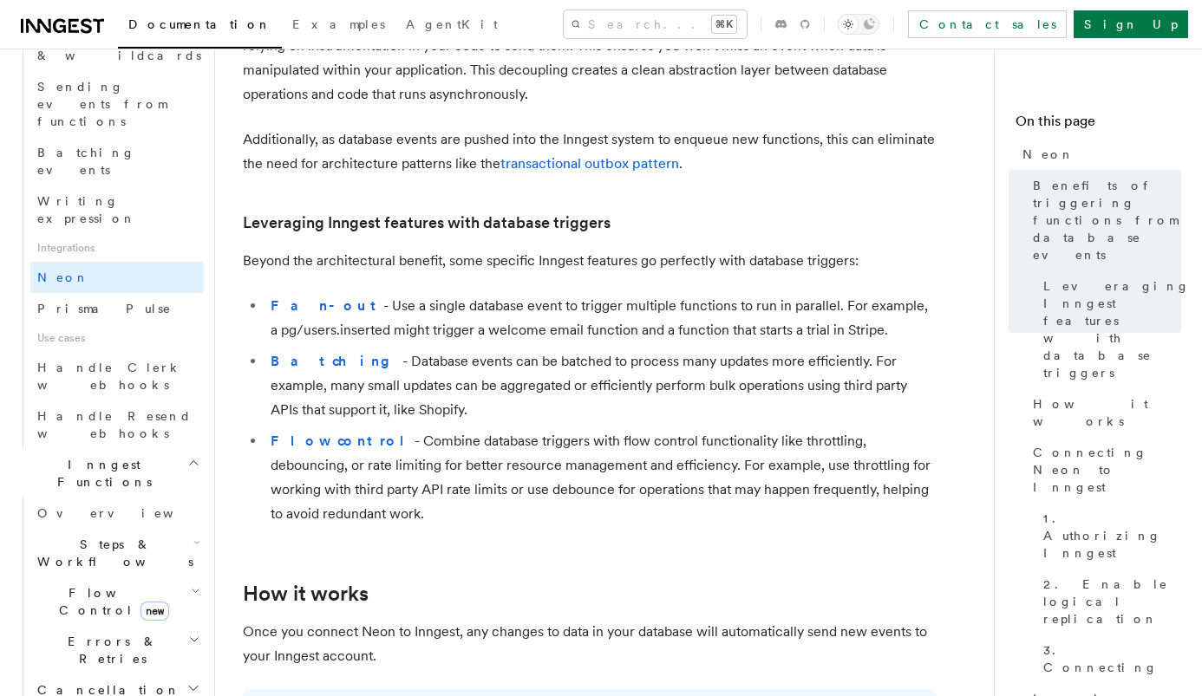
scroll to position [977, 0]
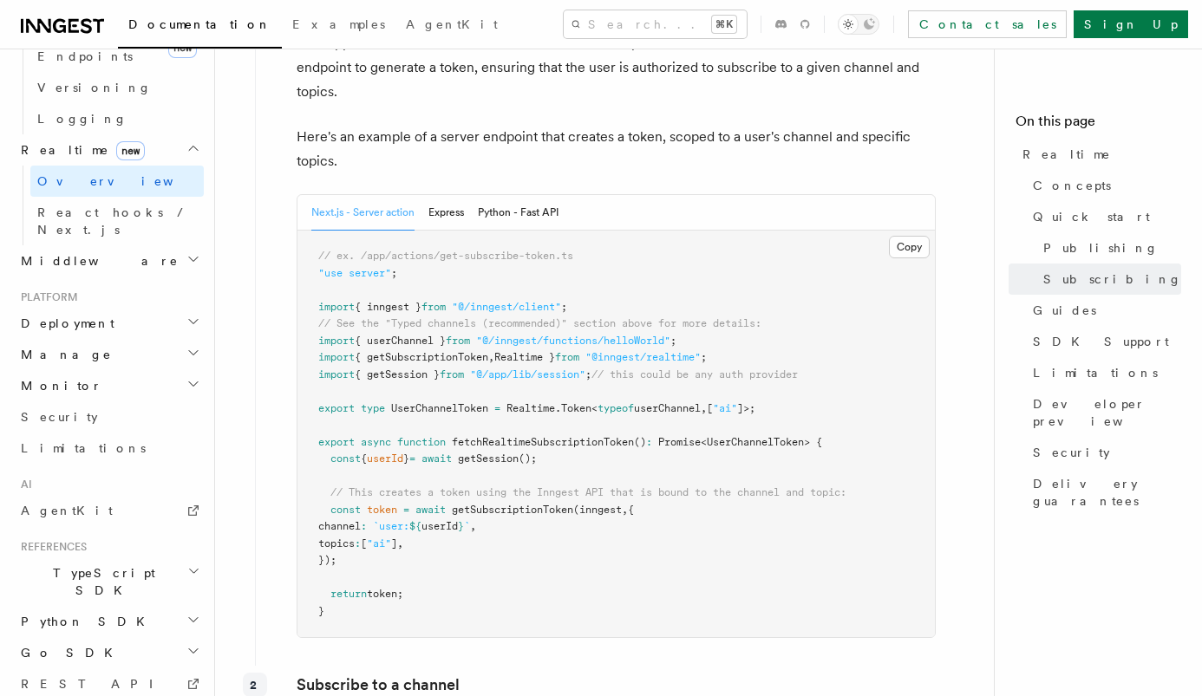
scroll to position [2407, 0]
